Goal: Task Accomplishment & Management: Use online tool/utility

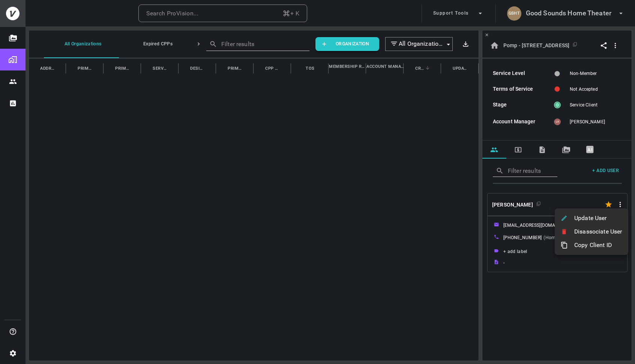
scroll to position [3191, 0]
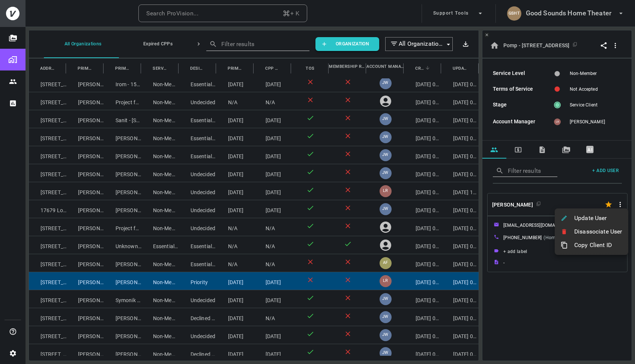
click at [563, 8] on div at bounding box center [317, 182] width 635 height 364
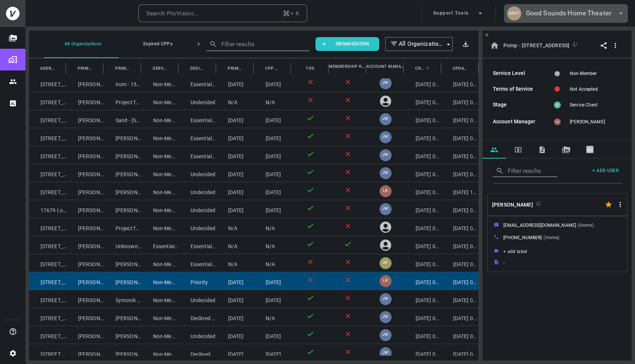
click at [560, 11] on h6 "Good Sounds Home Theater" at bounding box center [569, 13] width 86 height 11
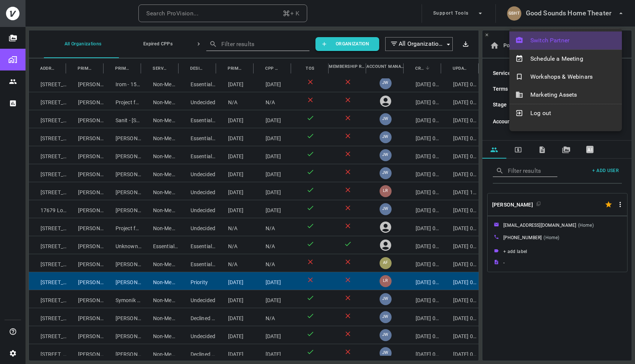
click at [541, 35] on div "Switch Partner" at bounding box center [565, 41] width 113 height 18
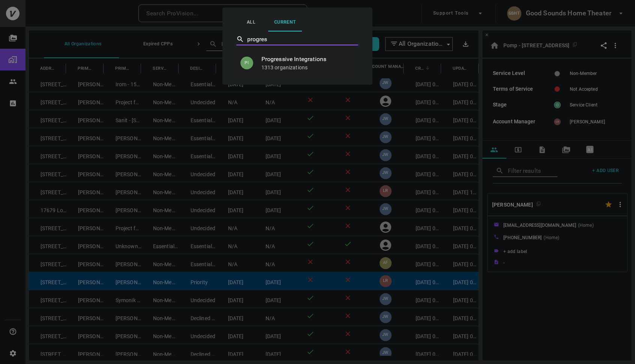
type input "progress"
click at [288, 68] on p "1313 organizations" at bounding box center [305, 68] width 89 height 8
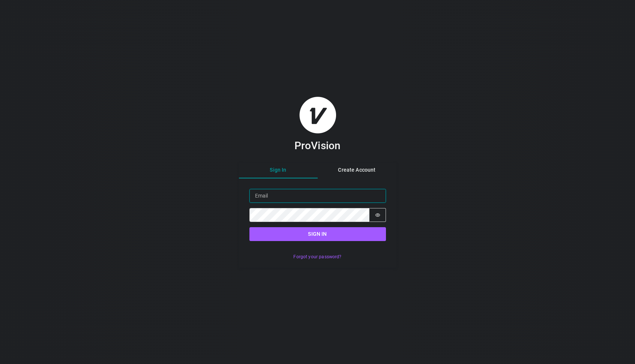
click at [311, 200] on input "Email" at bounding box center [317, 196] width 137 height 14
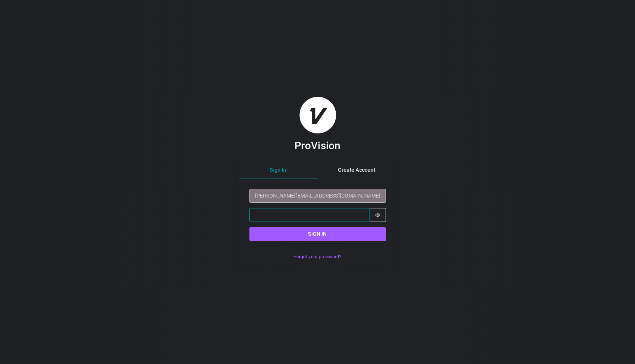
click at [249, 227] on button "Sign in" at bounding box center [317, 234] width 137 height 14
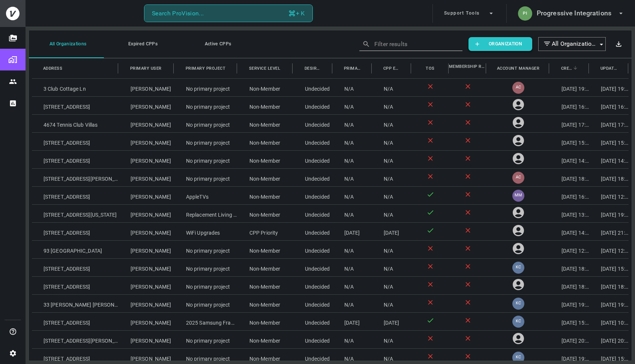
click at [242, 12] on button "Search ProVision... + K" at bounding box center [228, 14] width 169 height 18
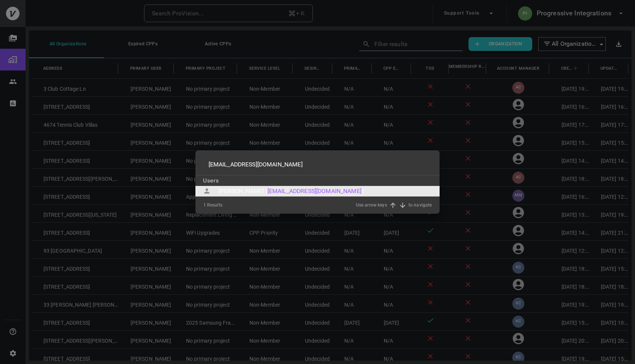
type input "dlgmanagement365@gmail.com"
click at [251, 188] on div "Darby Gatling (" at bounding box center [242, 191] width 49 height 9
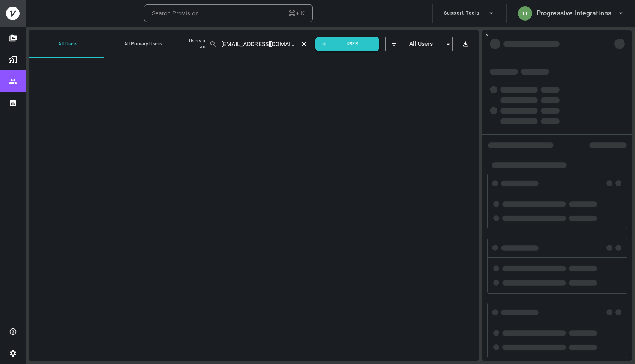
click at [251, 188] on div "0 Results Use arrow keys to navigate" at bounding box center [317, 194] width 229 height 17
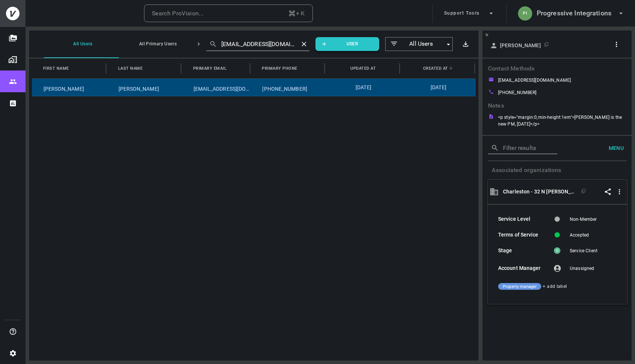
click at [617, 44] on icon "button" at bounding box center [616, 45] width 8 height 8
click at [607, 71] on p "Copy Client ID" at bounding box center [604, 71] width 38 height 9
click at [245, 15] on div at bounding box center [317, 182] width 635 height 364
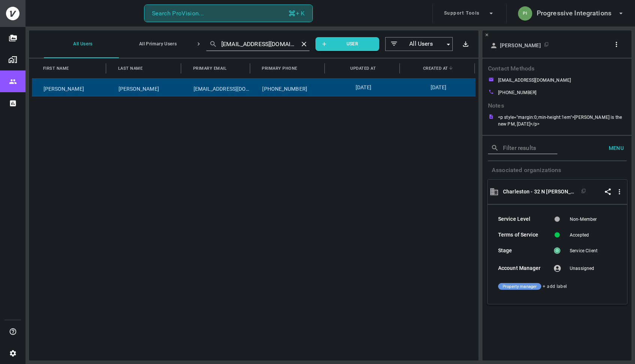
click at [246, 15] on button "Search ProVision... + K" at bounding box center [228, 14] width 169 height 18
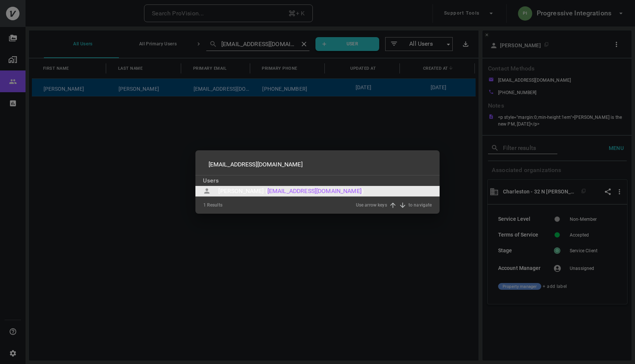
type input "katetmiles@gmail.com"
click at [245, 189] on div "Kate Miles (" at bounding box center [242, 191] width 49 height 9
type input "katetmiles@gmail.com"
click at [245, 197] on div "1 Results Use arrow keys to navigate" at bounding box center [317, 205] width 229 height 17
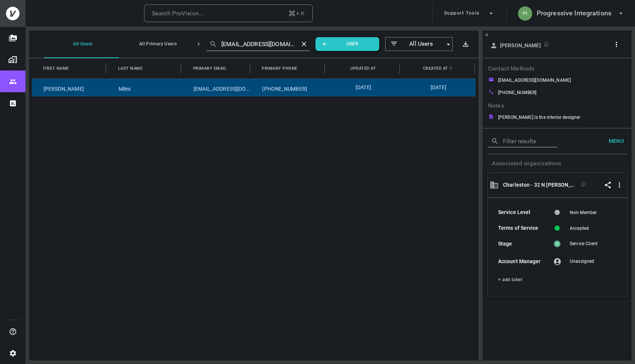
click at [615, 44] on icon "button" at bounding box center [616, 45] width 8 height 8
click at [595, 69] on p "Copy Client ID" at bounding box center [604, 71] width 38 height 9
click at [243, 14] on div at bounding box center [317, 182] width 635 height 364
click at [249, 14] on button "Search ProVision... + K" at bounding box center [228, 14] width 169 height 18
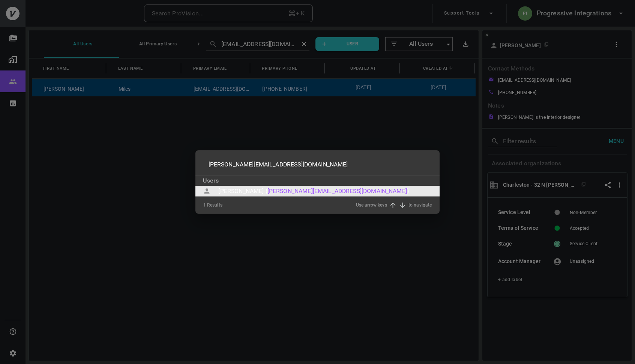
type input "haskins@whhowerton.com"
click at [256, 192] on div "Haskins Howerton (" at bounding box center [242, 191] width 49 height 9
type input "haskins@whhowerton.com"
click at [256, 197] on div "1 Results Use arrow keys to navigate" at bounding box center [317, 205] width 229 height 17
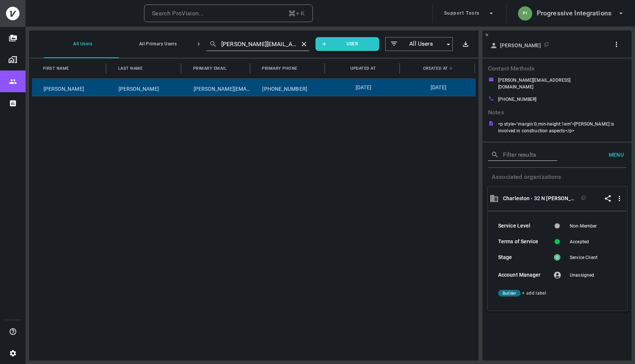
drag, startPoint x: 626, startPoint y: 42, endPoint x: 621, endPoint y: 44, distance: 5.2
click at [624, 43] on h2 "Haskins Howerton" at bounding box center [557, 44] width 150 height 28
click at [621, 44] on button "button" at bounding box center [618, 45] width 14 height 12
click at [609, 71] on p "Copy Client ID" at bounding box center [604, 73] width 38 height 9
click at [239, 14] on div at bounding box center [317, 182] width 635 height 364
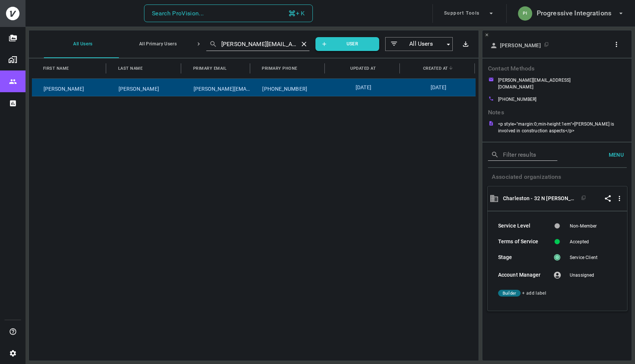
click at [236, 14] on button "Search ProVision... + K" at bounding box center [228, 14] width 169 height 18
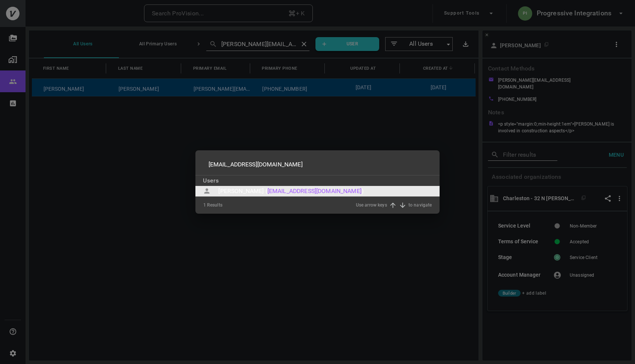
type input "janerbrom@aol.com"
click at [246, 189] on div "Jane Bromley (" at bounding box center [242, 191] width 49 height 9
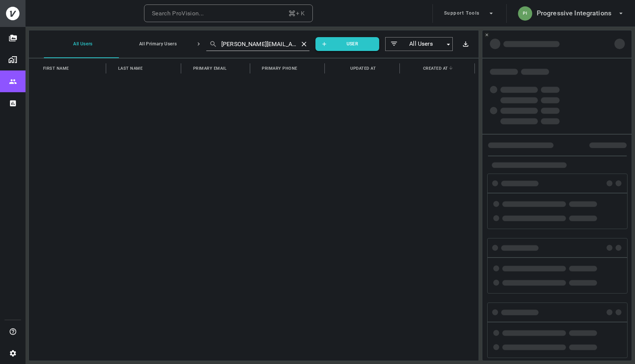
type input "janerbrom@aol.com"
click at [246, 189] on div "0 Results Use arrow keys to navigate" at bounding box center [317, 194] width 229 height 17
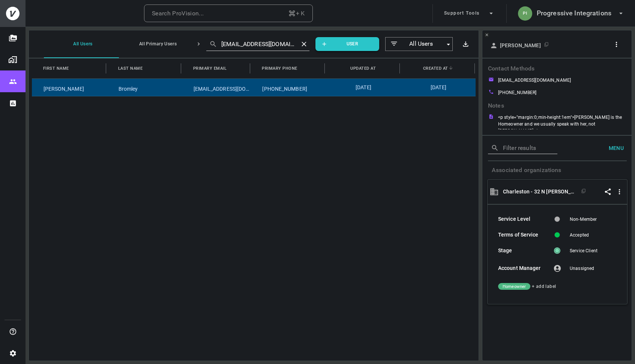
click at [617, 42] on icon "button" at bounding box center [617, 44] width 2 height 5
click at [611, 71] on p "Copy Client ID" at bounding box center [604, 70] width 38 height 9
click at [241, 19] on div at bounding box center [317, 182] width 635 height 364
click at [242, 17] on button "Search ProVision... + K" at bounding box center [228, 14] width 169 height 18
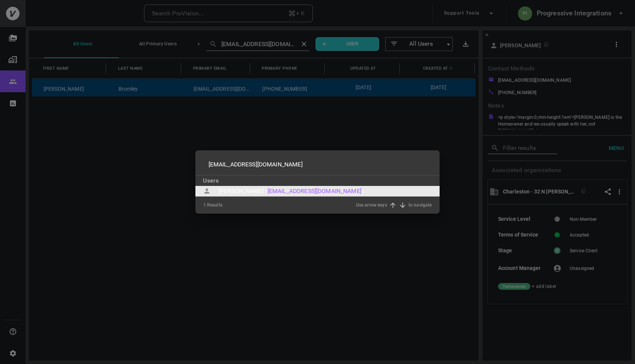
type input "wlbrom@aol.com"
click at [235, 191] on div "Wayne Bromley (" at bounding box center [242, 191] width 49 height 9
type input "wlbrom@aol.com"
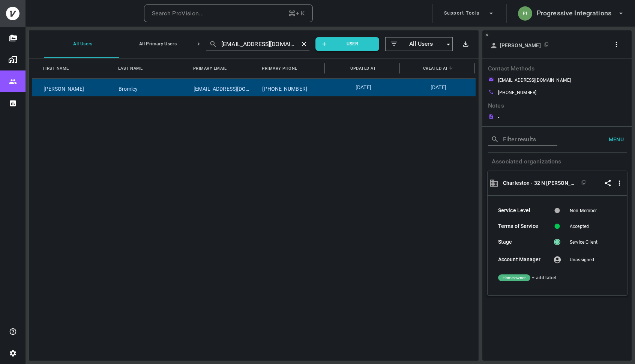
click at [615, 47] on icon "button" at bounding box center [616, 45] width 8 height 8
click at [603, 69] on p "Copy Client ID" at bounding box center [604, 71] width 38 height 9
